Goal: Obtain resource: Download file/media

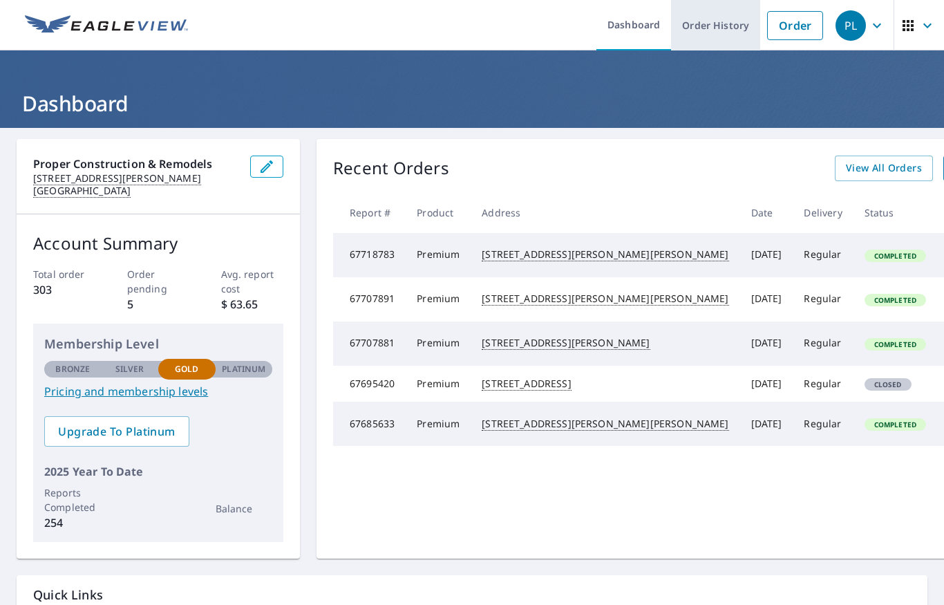
click at [720, 21] on link "Order History" at bounding box center [715, 25] width 89 height 50
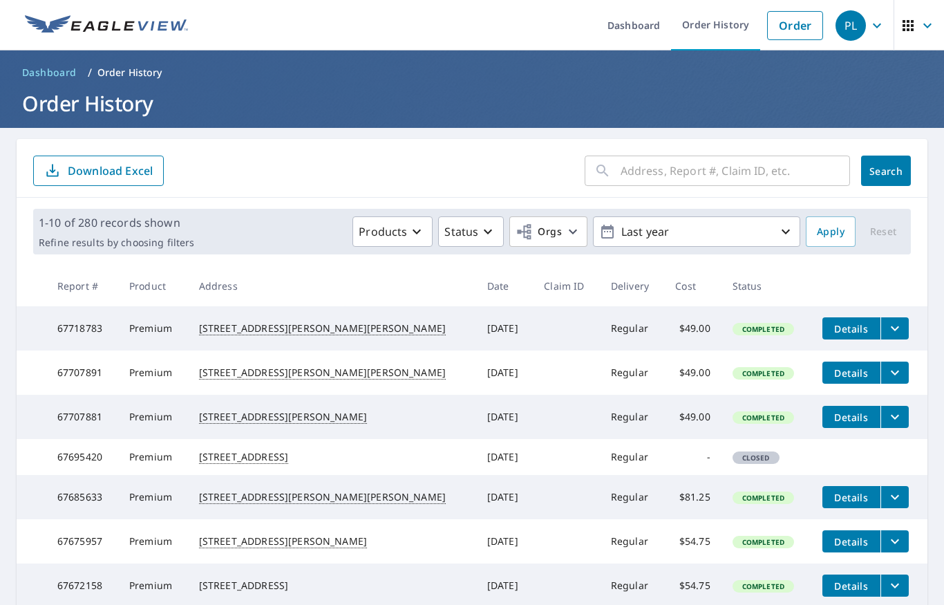
click at [648, 165] on input "text" at bounding box center [735, 170] width 229 height 39
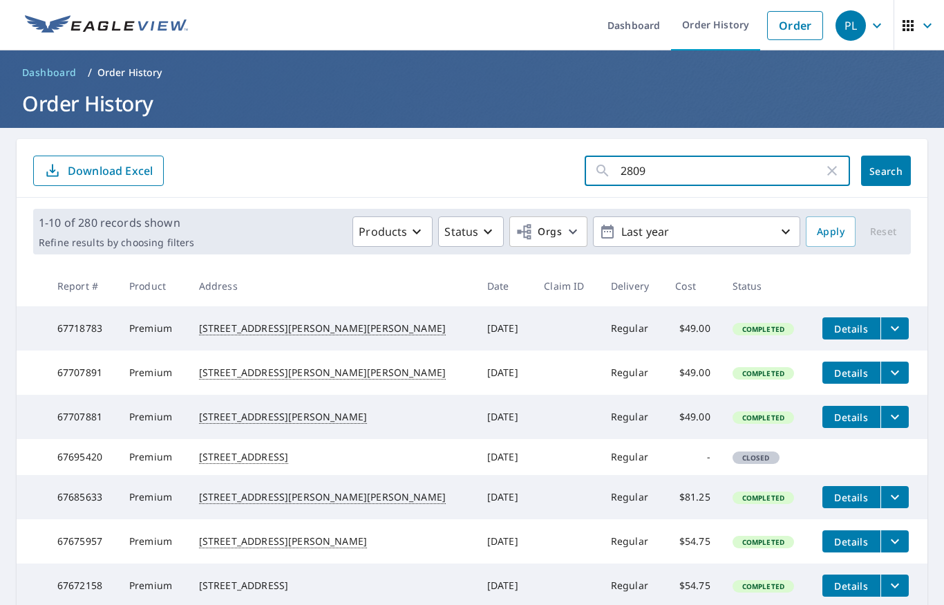
type input "2809"
click at [886, 171] on button "Search" at bounding box center [886, 171] width 50 height 30
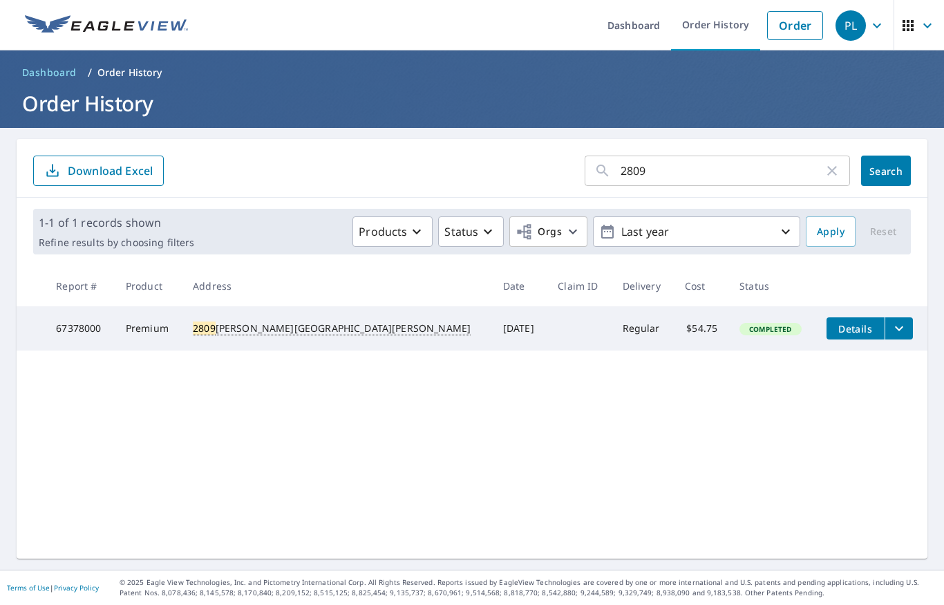
click at [891, 330] on icon "filesDropdownBtn-67378000" at bounding box center [899, 328] width 17 height 17
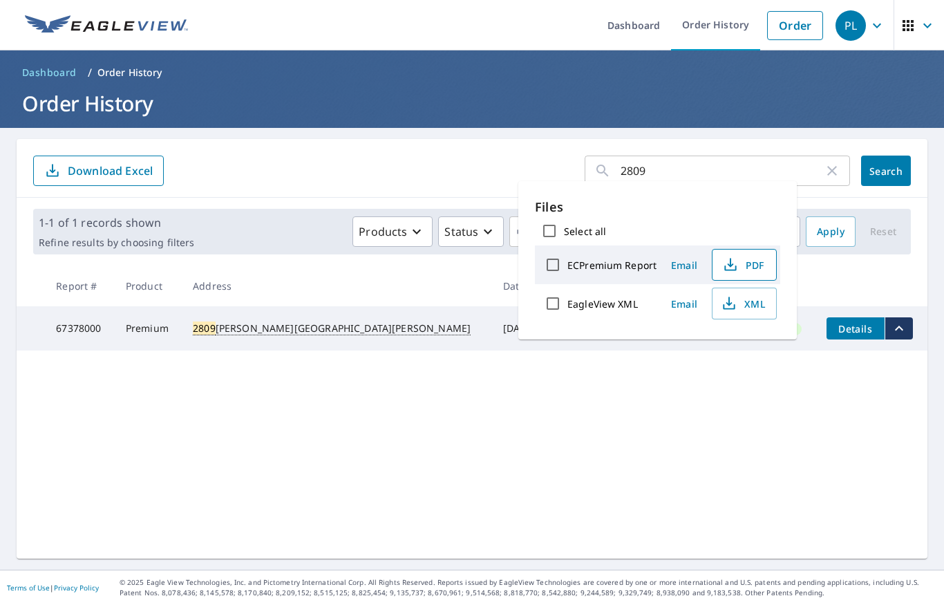
click at [747, 267] on span "PDF" at bounding box center [743, 264] width 44 height 17
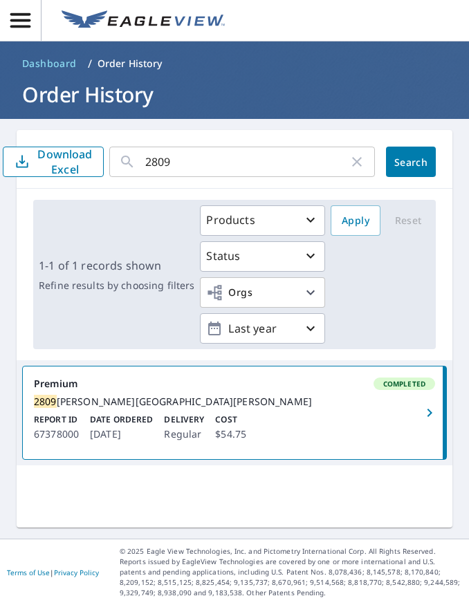
click at [378, 408] on div "[STREET_ADDRESS][PERSON_NAME][PERSON_NAME]" at bounding box center [234, 401] width 401 height 12
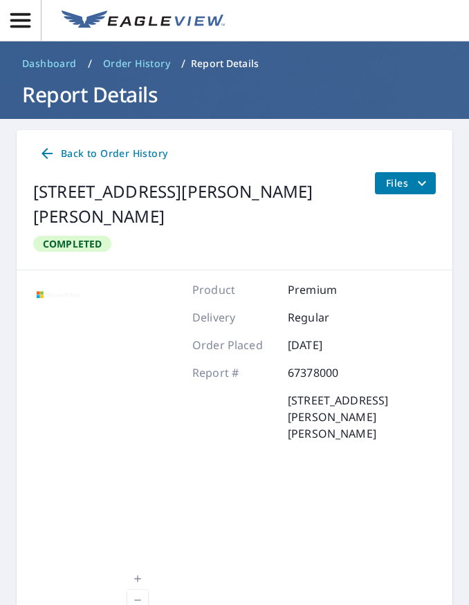
click at [424, 181] on icon "filesDropdownBtn-67378000" at bounding box center [422, 182] width 8 height 5
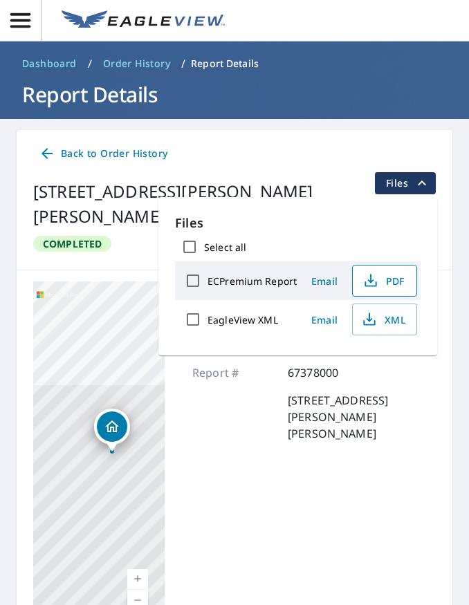
click at [390, 281] on span "PDF" at bounding box center [383, 280] width 44 height 17
